Goal: Task Accomplishment & Management: Complete application form

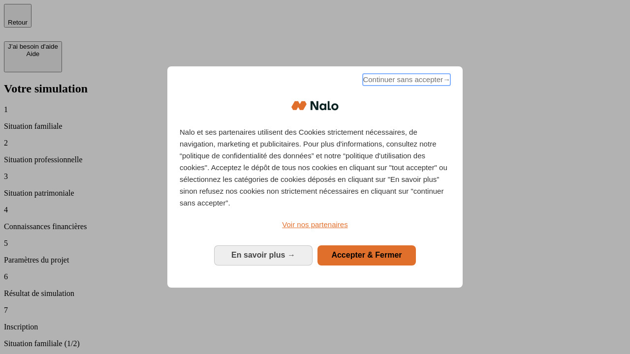
click at [405, 81] on span "Continuer sans accepter →" at bounding box center [407, 80] width 88 height 12
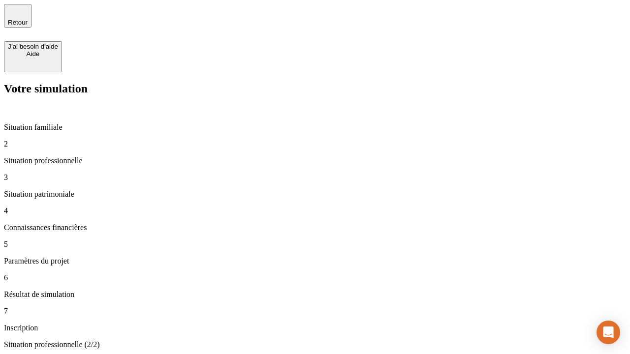
type input "30 000"
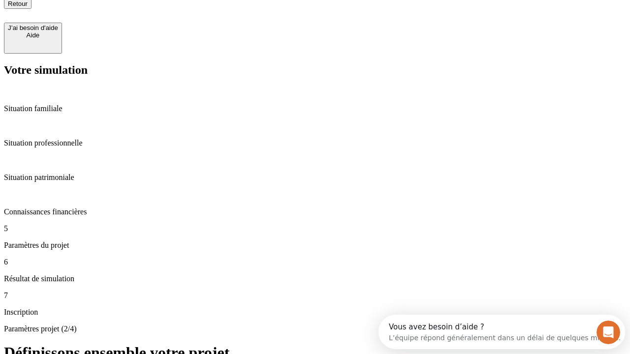
type input "25"
type input "1 000"
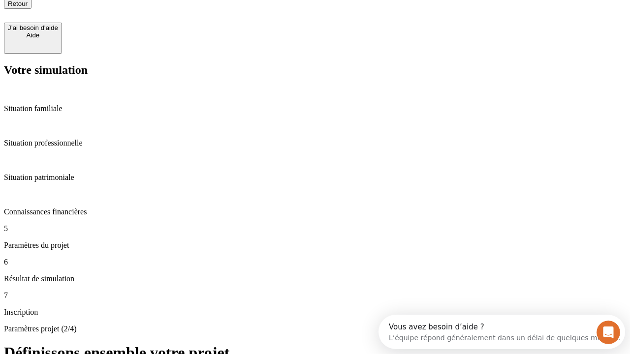
type input "640"
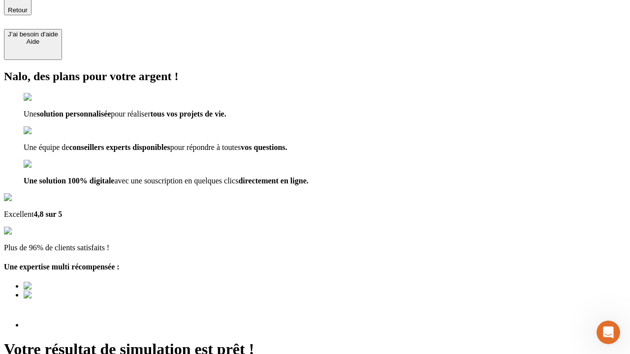
scroll to position [3, 0]
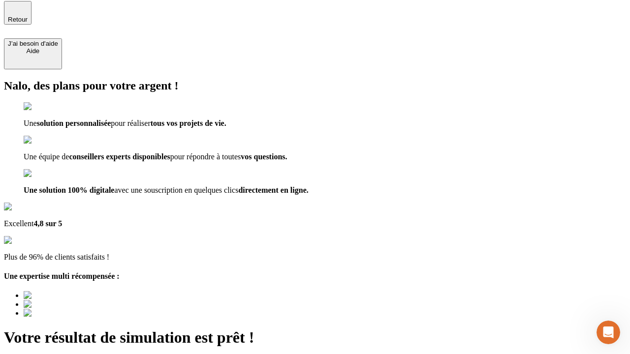
type input "[EMAIL_ADDRESS][PERSON_NAME][DOMAIN_NAME]"
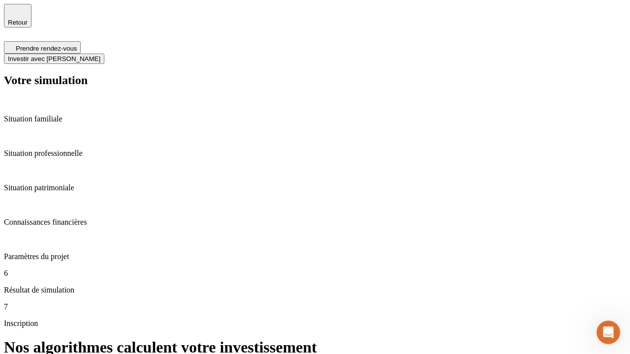
scroll to position [4, 0]
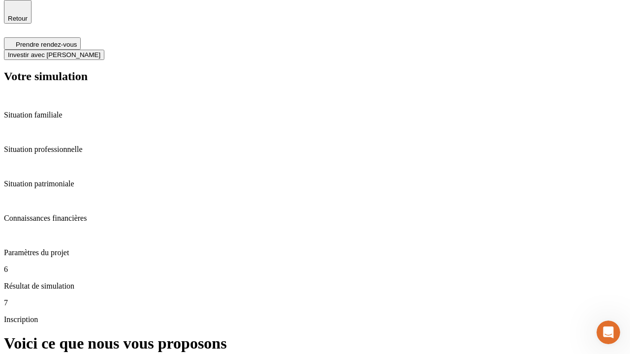
click at [100, 51] on span "Investir avec [PERSON_NAME]" at bounding box center [54, 54] width 92 height 7
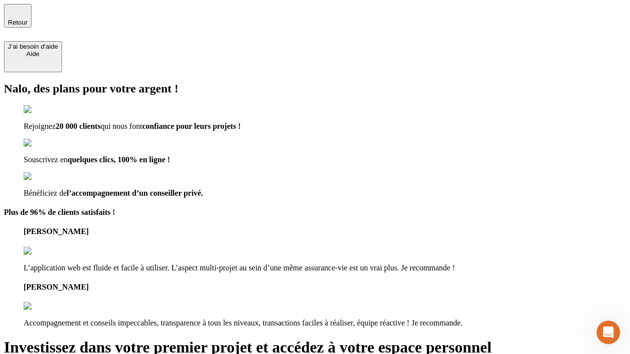
type input "[PERSON_NAME][EMAIL_ADDRESS][DOMAIN_NAME]"
